Goal: Find specific page/section: Find specific page/section

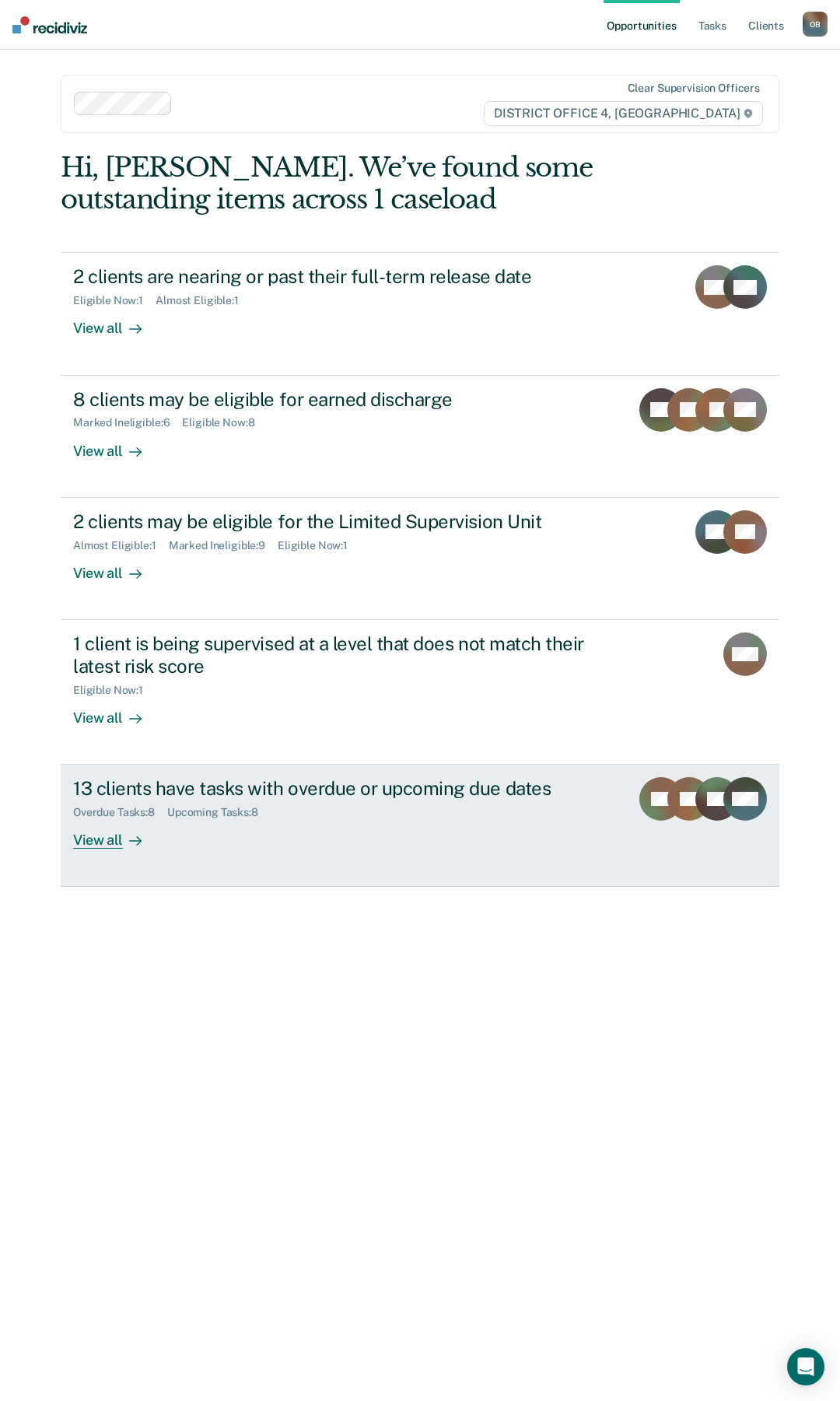
click at [91, 841] on div "View all" at bounding box center [116, 834] width 87 height 30
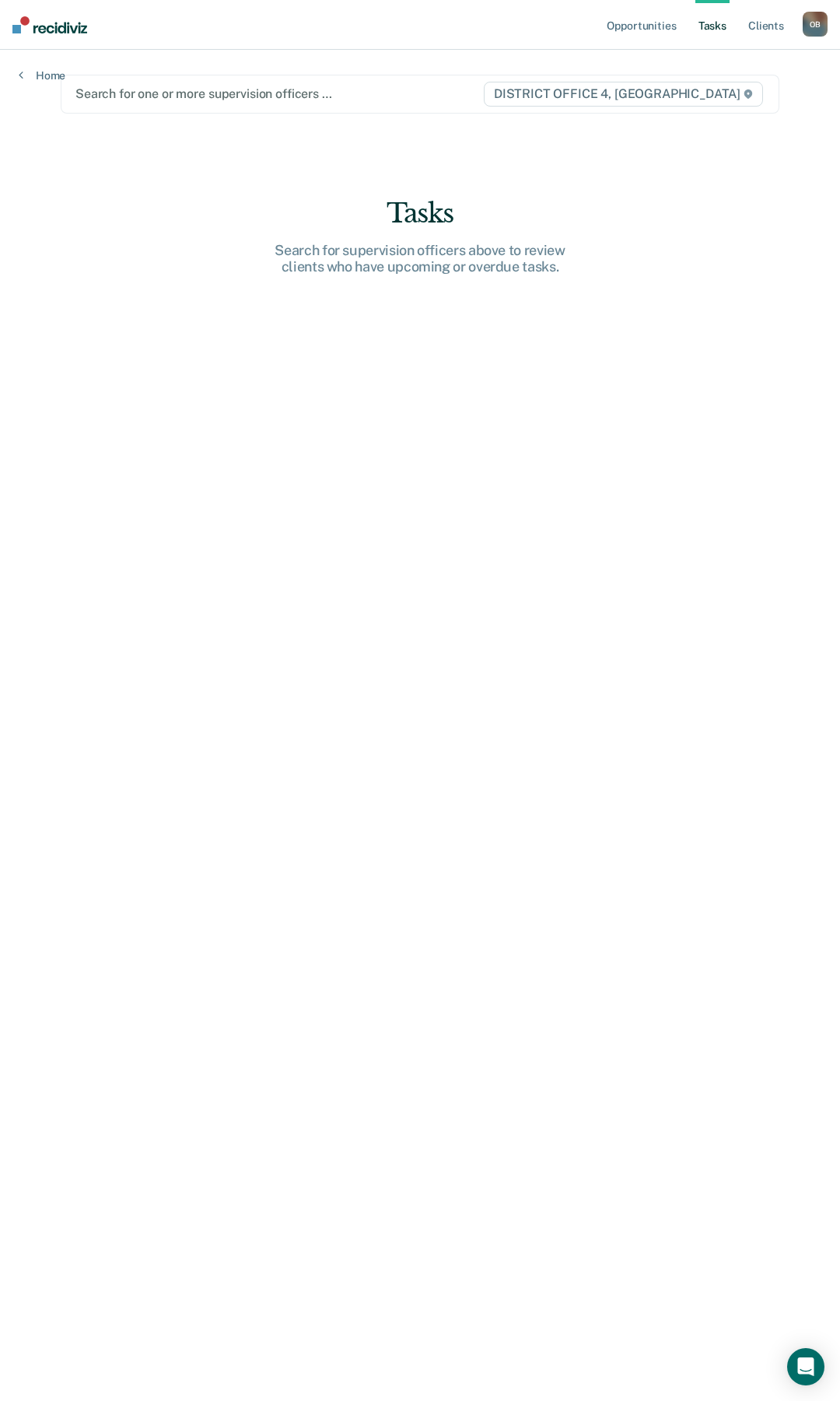
click at [217, 92] on div at bounding box center [279, 94] width 407 height 18
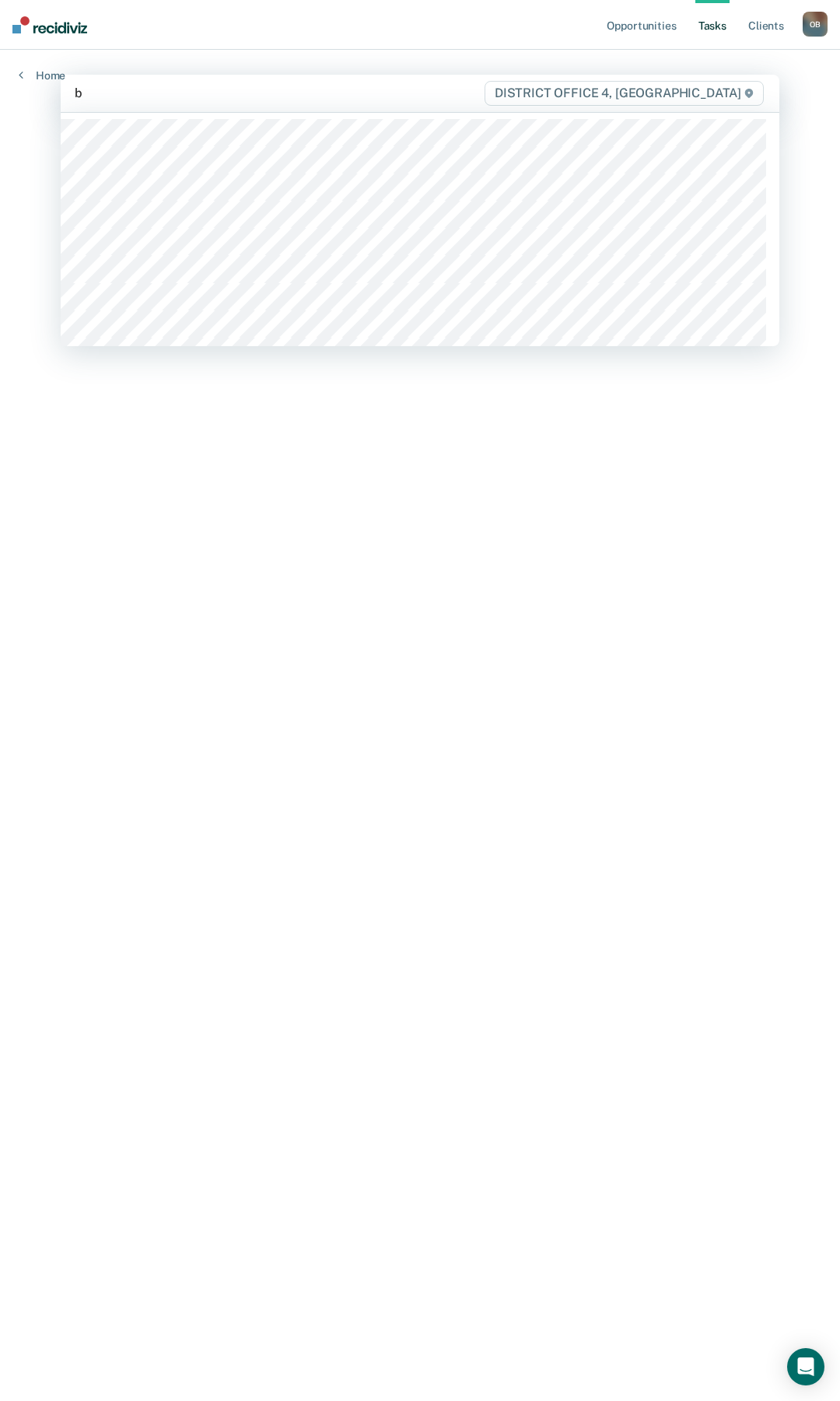
type input "br"
click at [140, 244] on div at bounding box center [420, 228] width 719 height 231
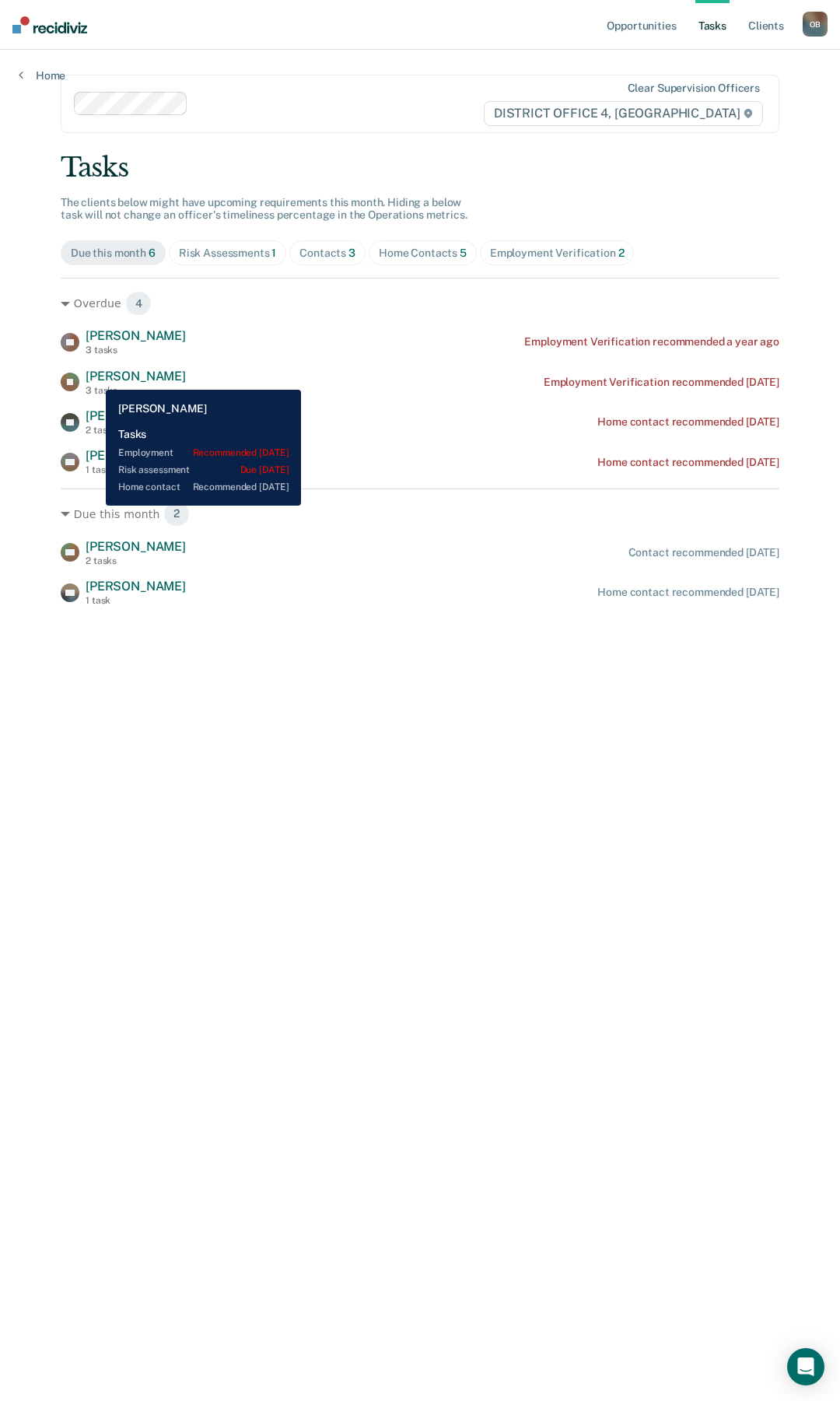
click at [95, 379] on span "[PERSON_NAME]" at bounding box center [136, 376] width 101 height 15
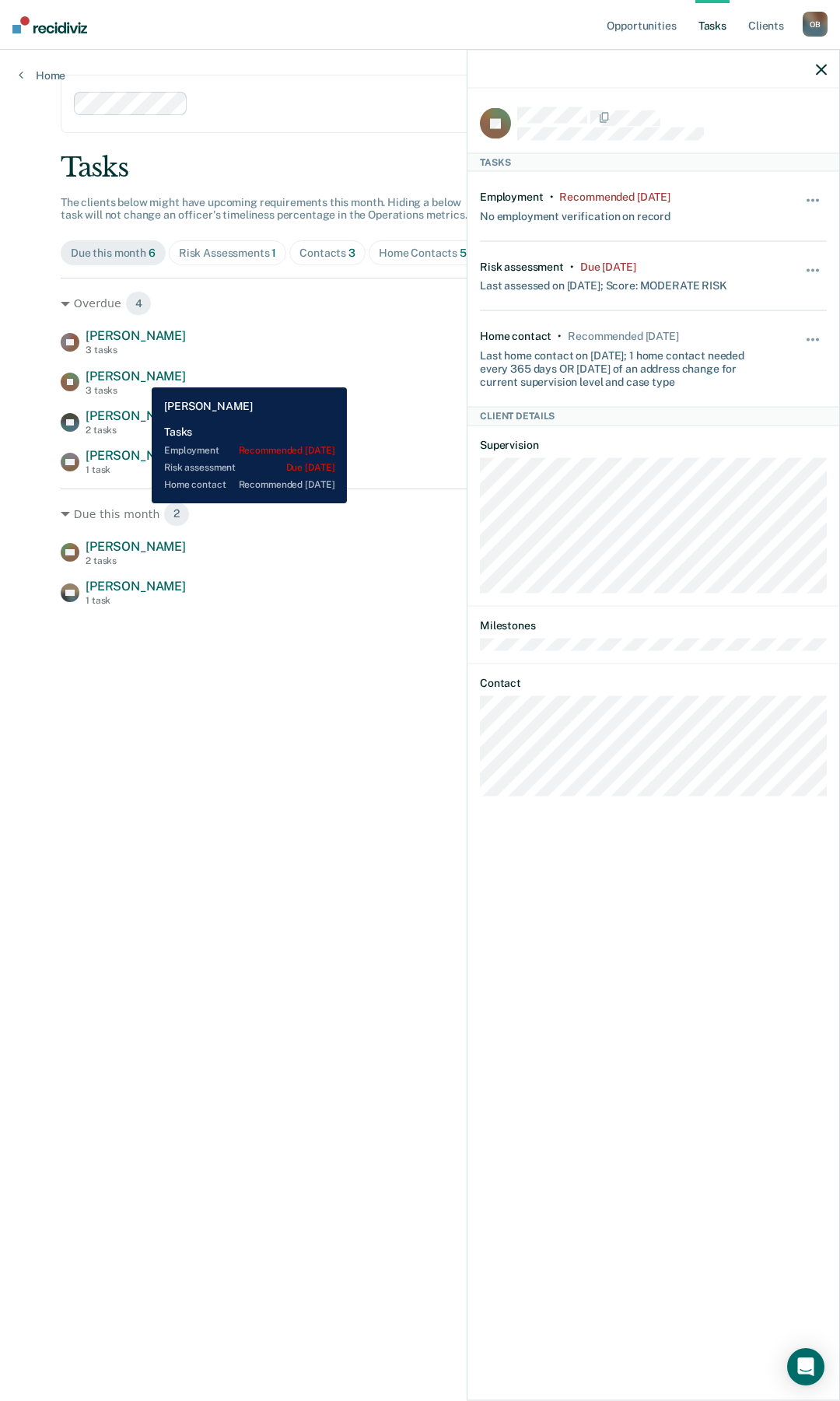
click at [140, 376] on span "[PERSON_NAME]" at bounding box center [136, 376] width 101 height 15
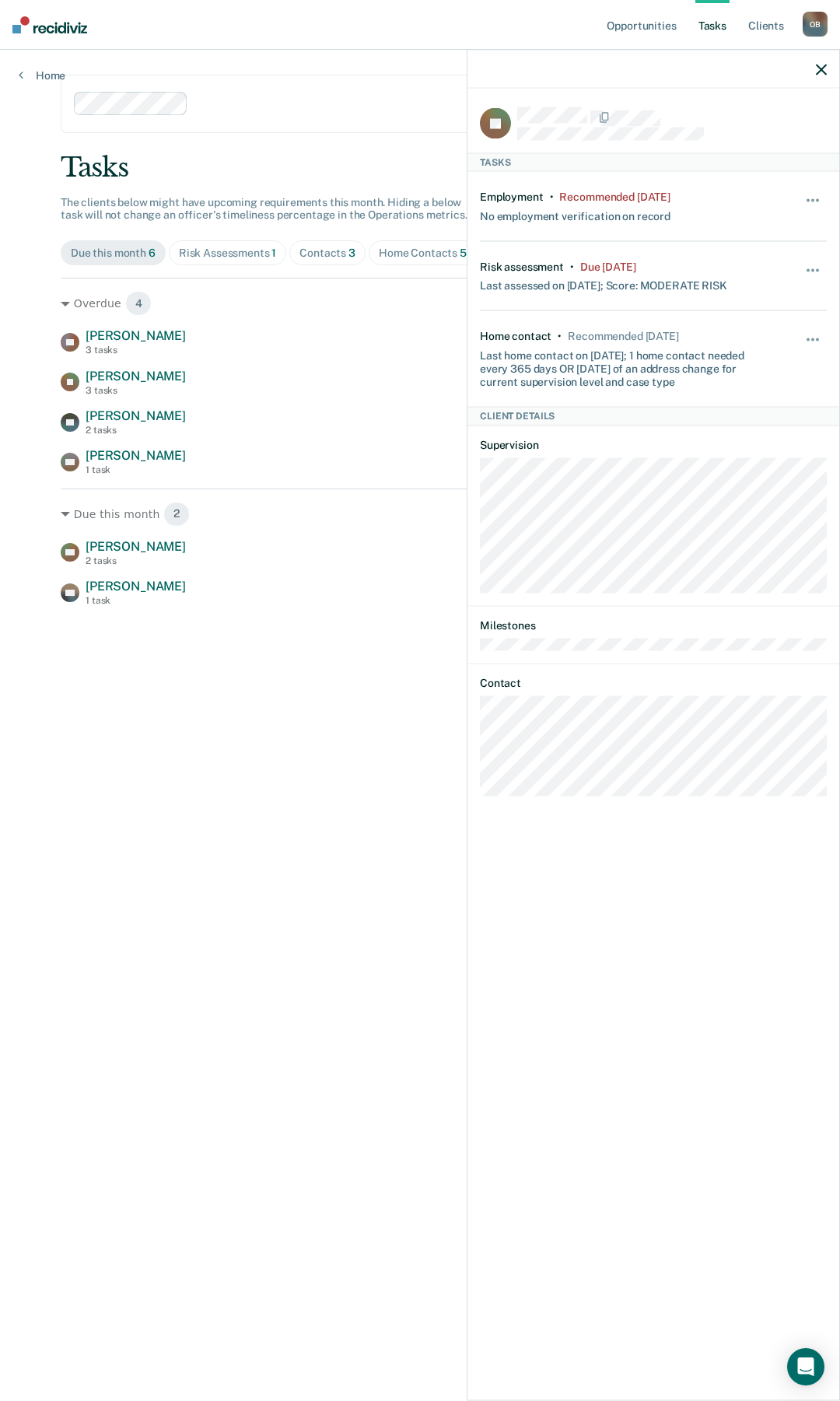
click at [821, 74] on icon "button" at bounding box center [821, 69] width 11 height 11
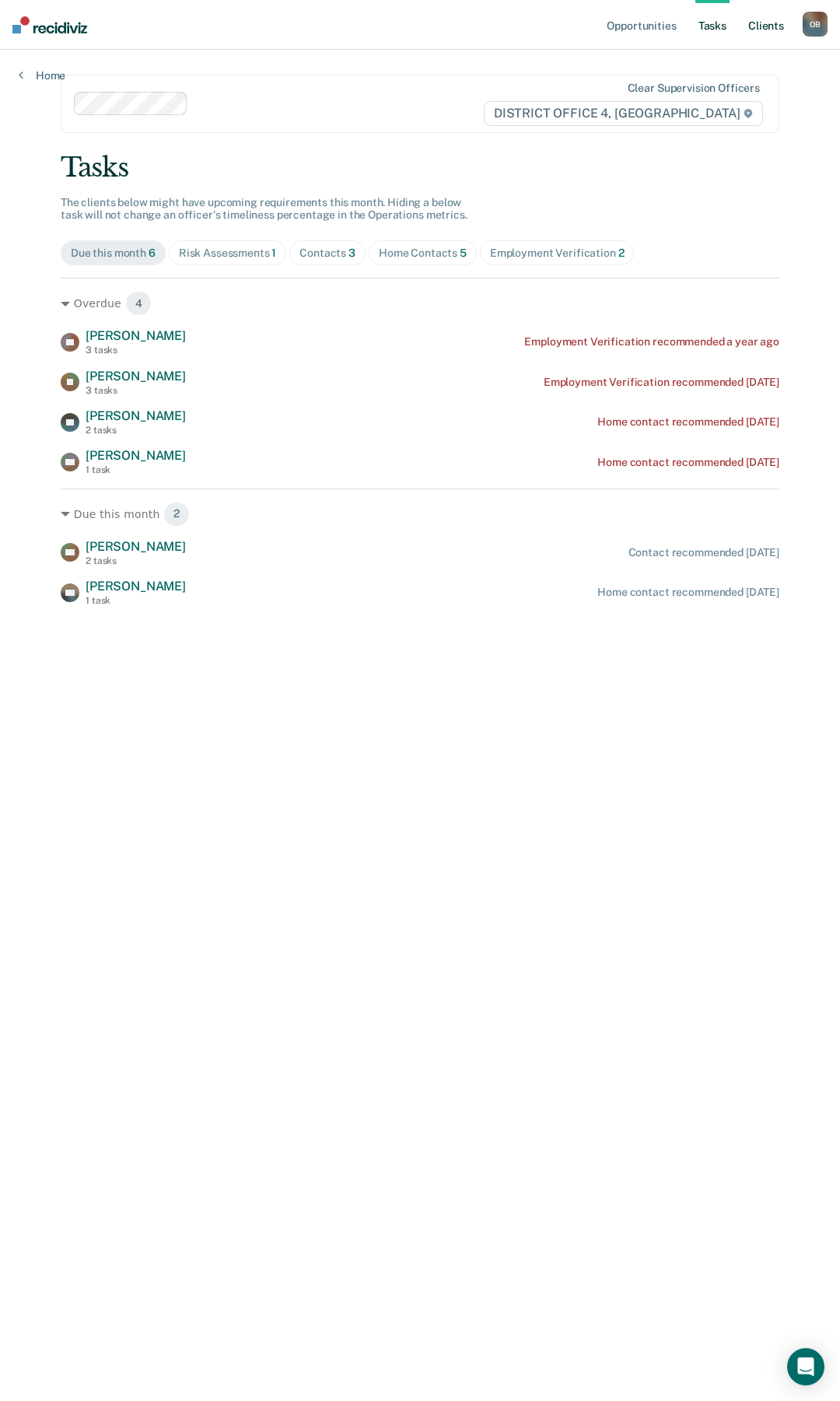
click at [759, 17] on link "Client s" at bounding box center [766, 25] width 42 height 50
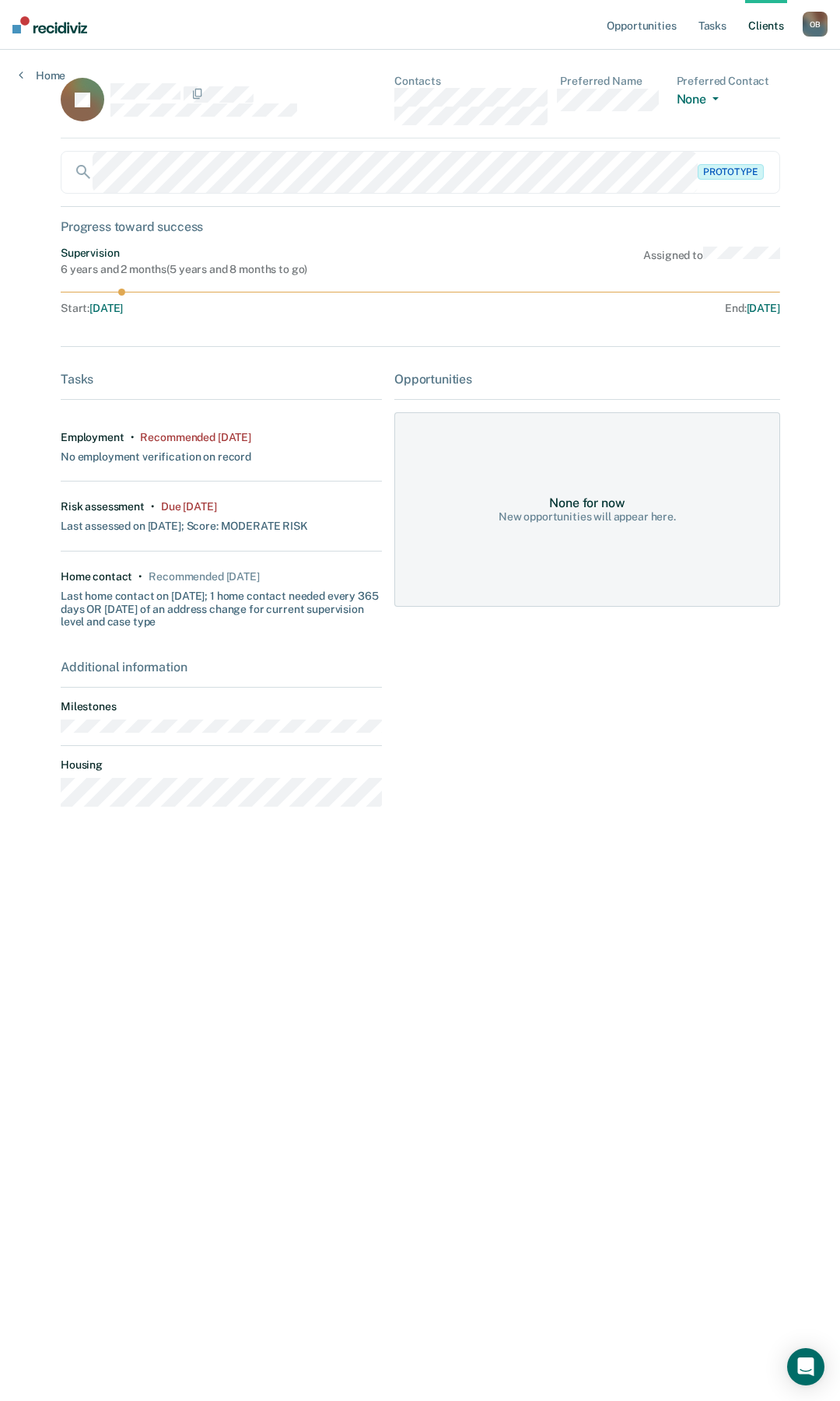
drag, startPoint x: 586, startPoint y: 679, endPoint x: 660, endPoint y: 677, distance: 74.0
click at [660, 677] on div "Opportunities None for now New opportunities will appear here." at bounding box center [587, 596] width 386 height 448
click at [706, 102] on button "None" at bounding box center [700, 101] width 48 height 18
click at [578, 57] on main "JC Contacts Preferred Name Preferred Contact None Call Text Email None Prototyp…" at bounding box center [420, 706] width 756 height 1314
click at [161, 229] on div "Progress toward success" at bounding box center [420, 226] width 719 height 15
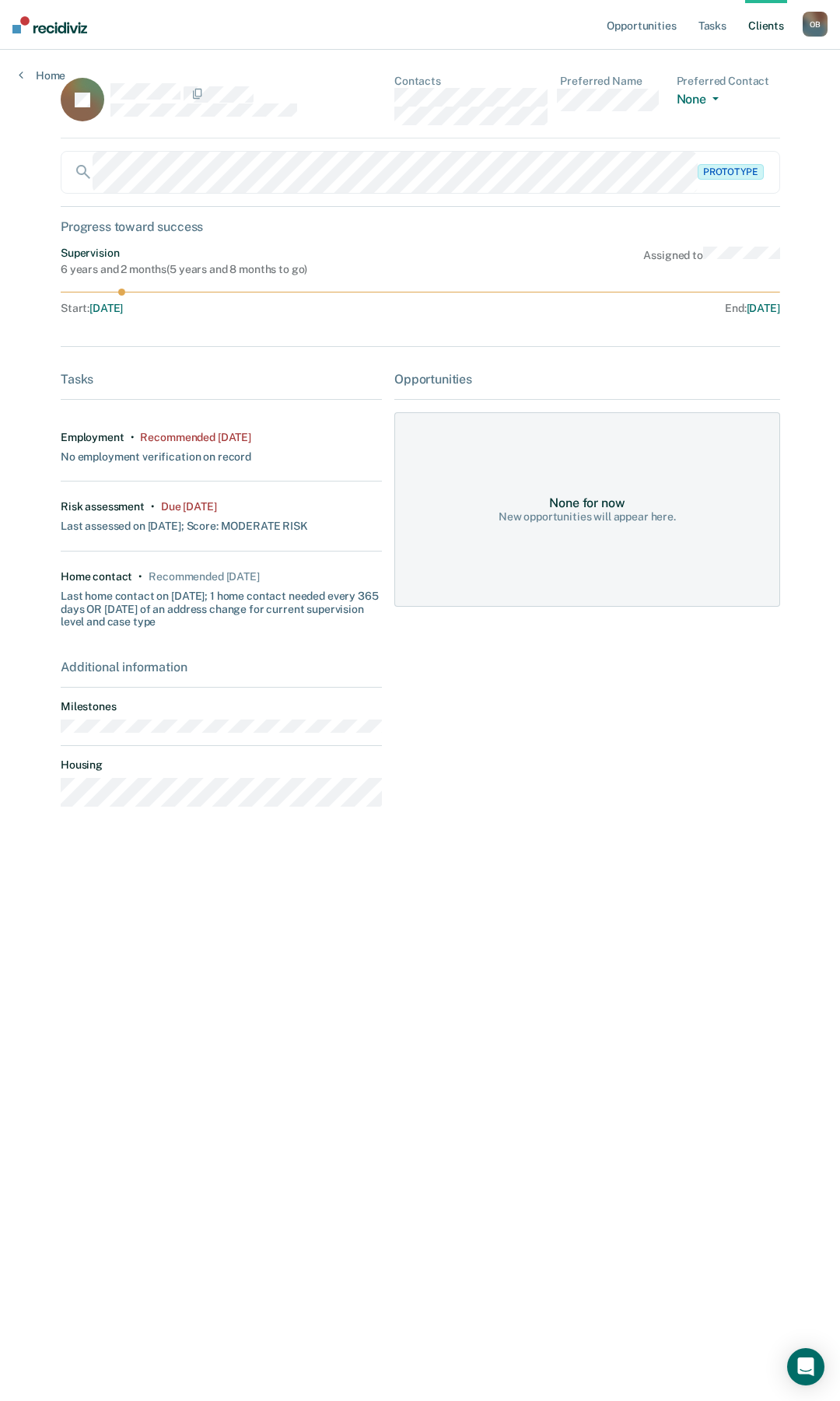
click at [73, 92] on icon at bounding box center [56, 97] width 74 height 80
click at [29, 52] on div "Home" at bounding box center [42, 66] width 84 height 33
click at [37, 70] on link "Home" at bounding box center [42, 76] width 47 height 14
